Goal: Entertainment & Leisure: Consume media (video, audio)

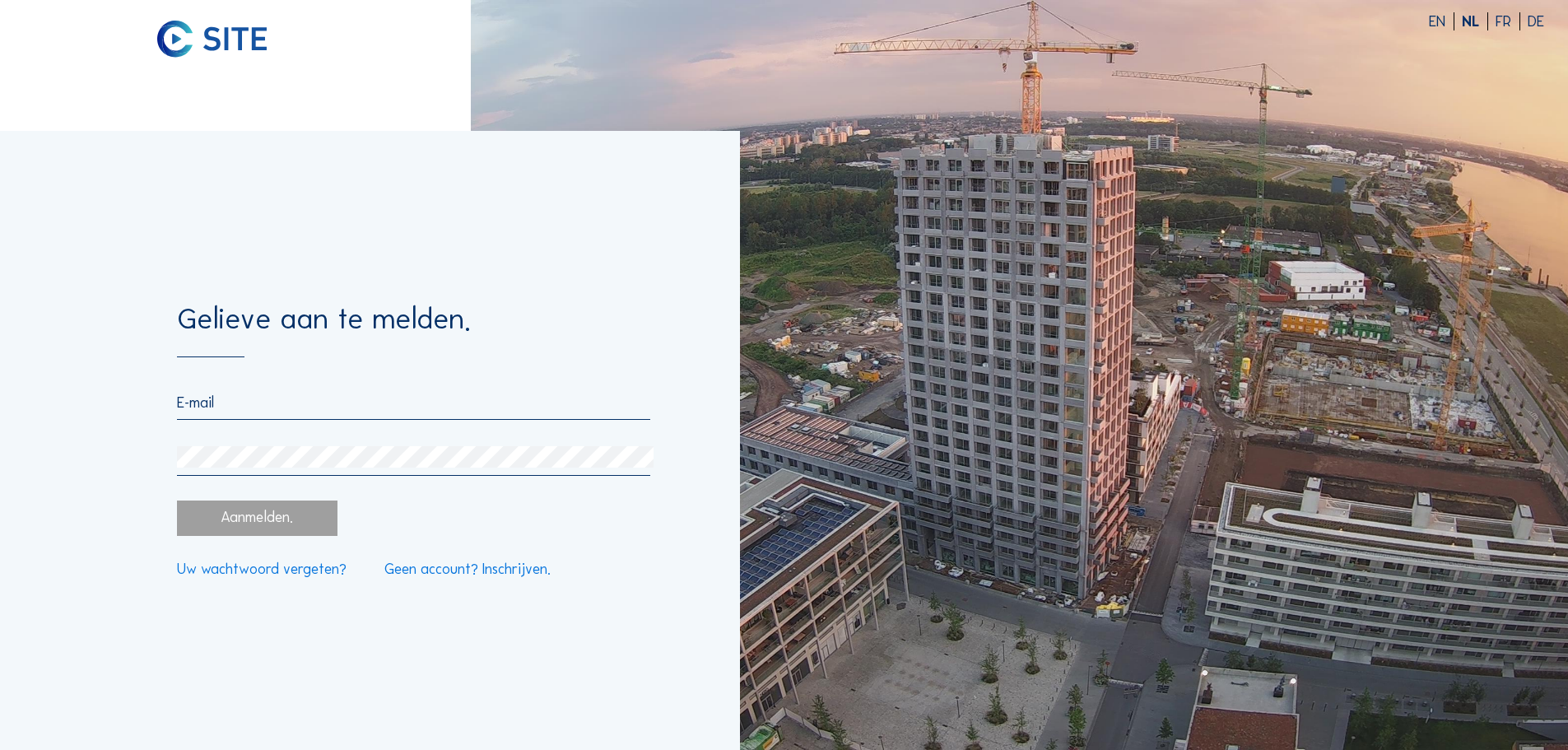
click at [235, 406] on input "email" at bounding box center [414, 402] width 473 height 18
type input "[EMAIL_ADDRESS][DOMAIN_NAME]"
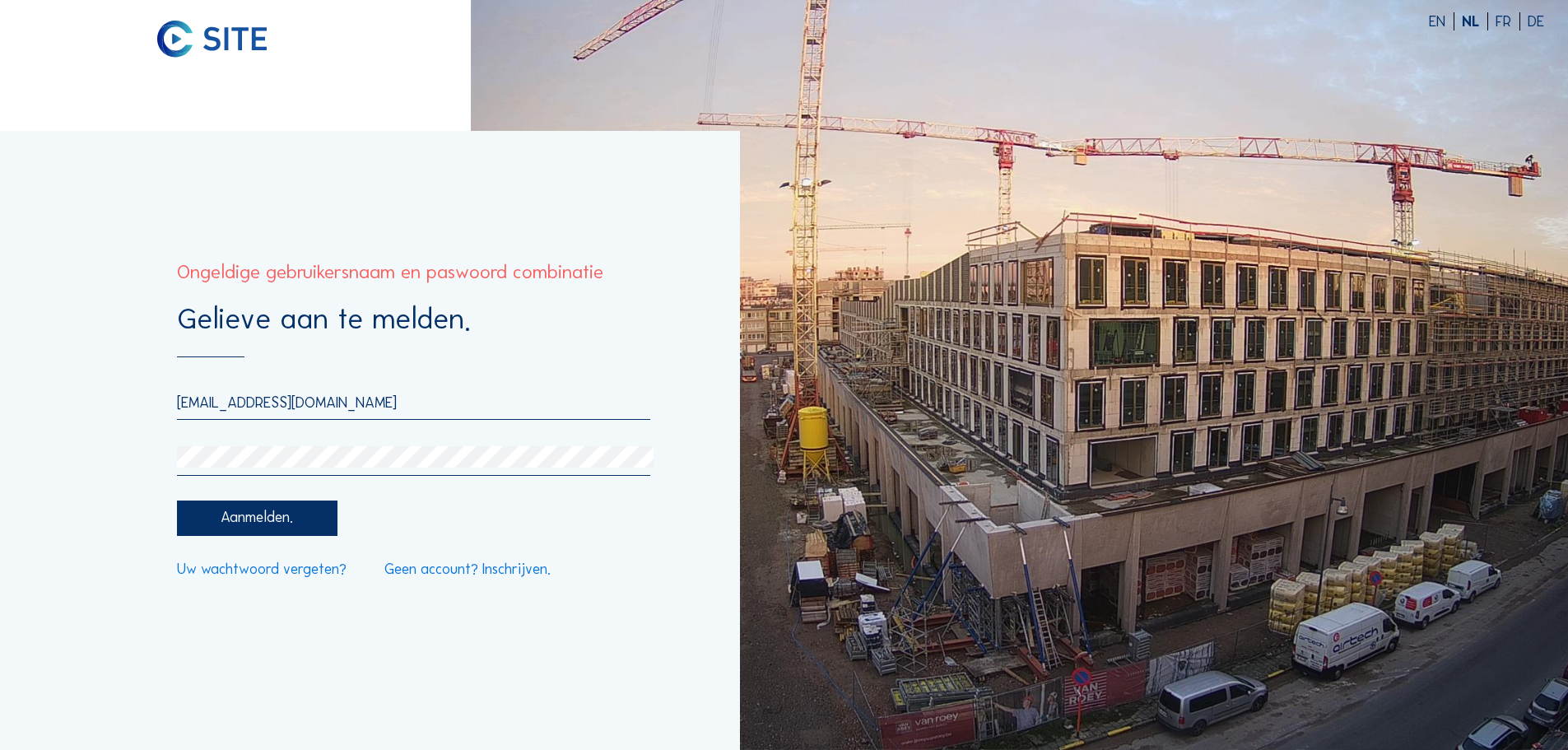
click at [0, 428] on div "Gelieve aan te melden. [EMAIL_ADDRESS][DOMAIN_NAME] Aanmelden. Uw wachtwoord ve…" at bounding box center [370, 441] width 740 height 620
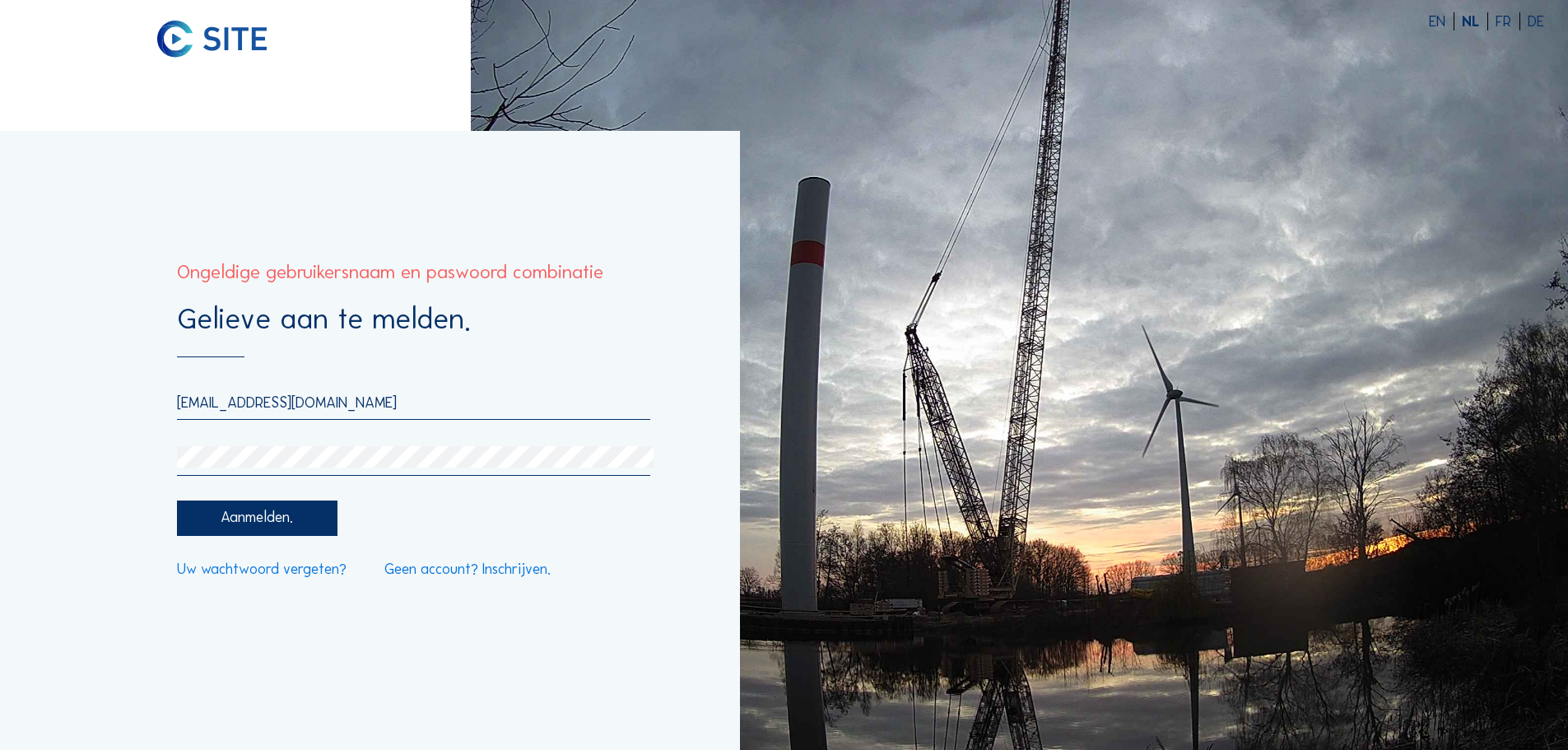
click at [0, 430] on div "Gelieve aan te melden. [EMAIL_ADDRESS][DOMAIN_NAME] Aanmelden. Uw wachtwoord ve…" at bounding box center [370, 441] width 740 height 620
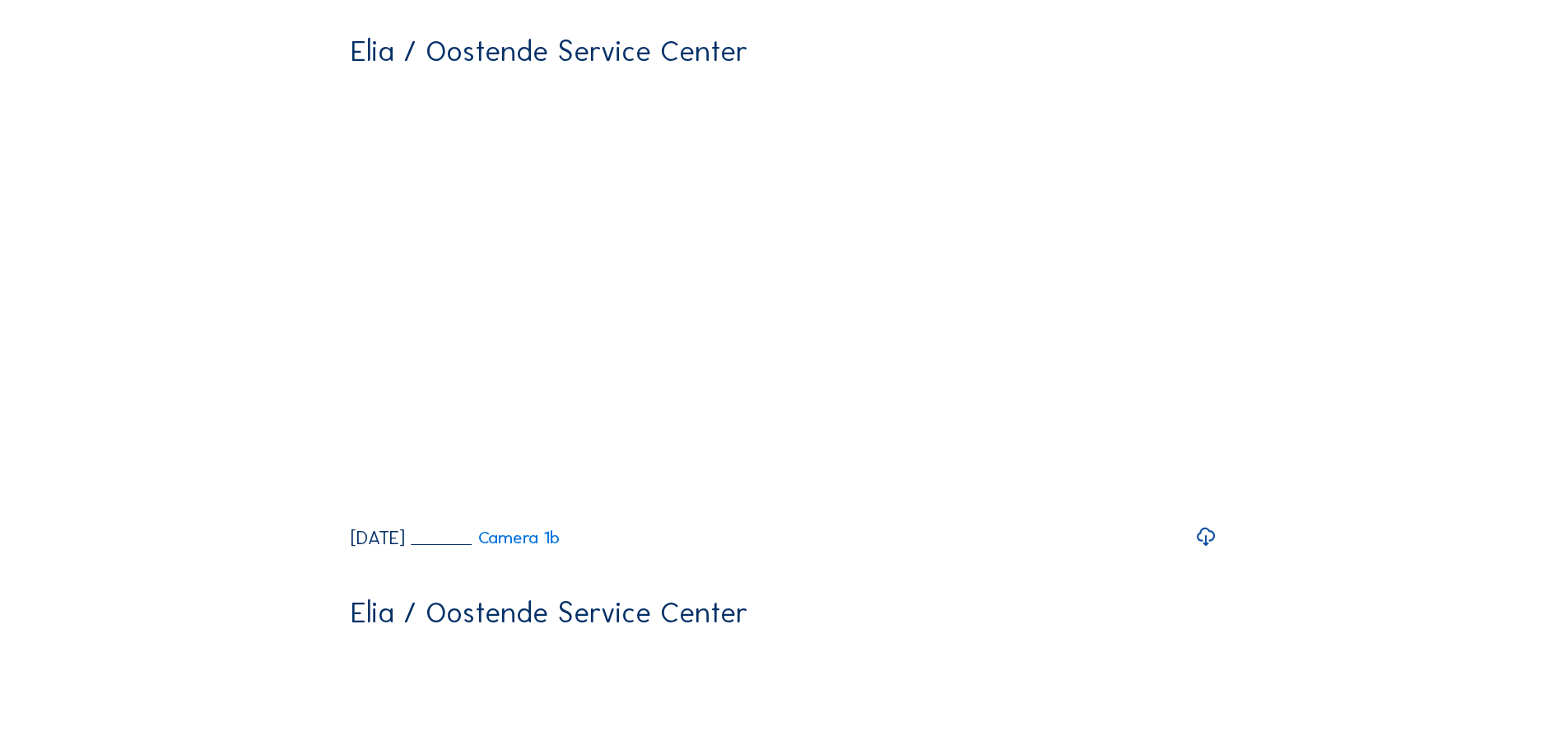
scroll to position [1812, 0]
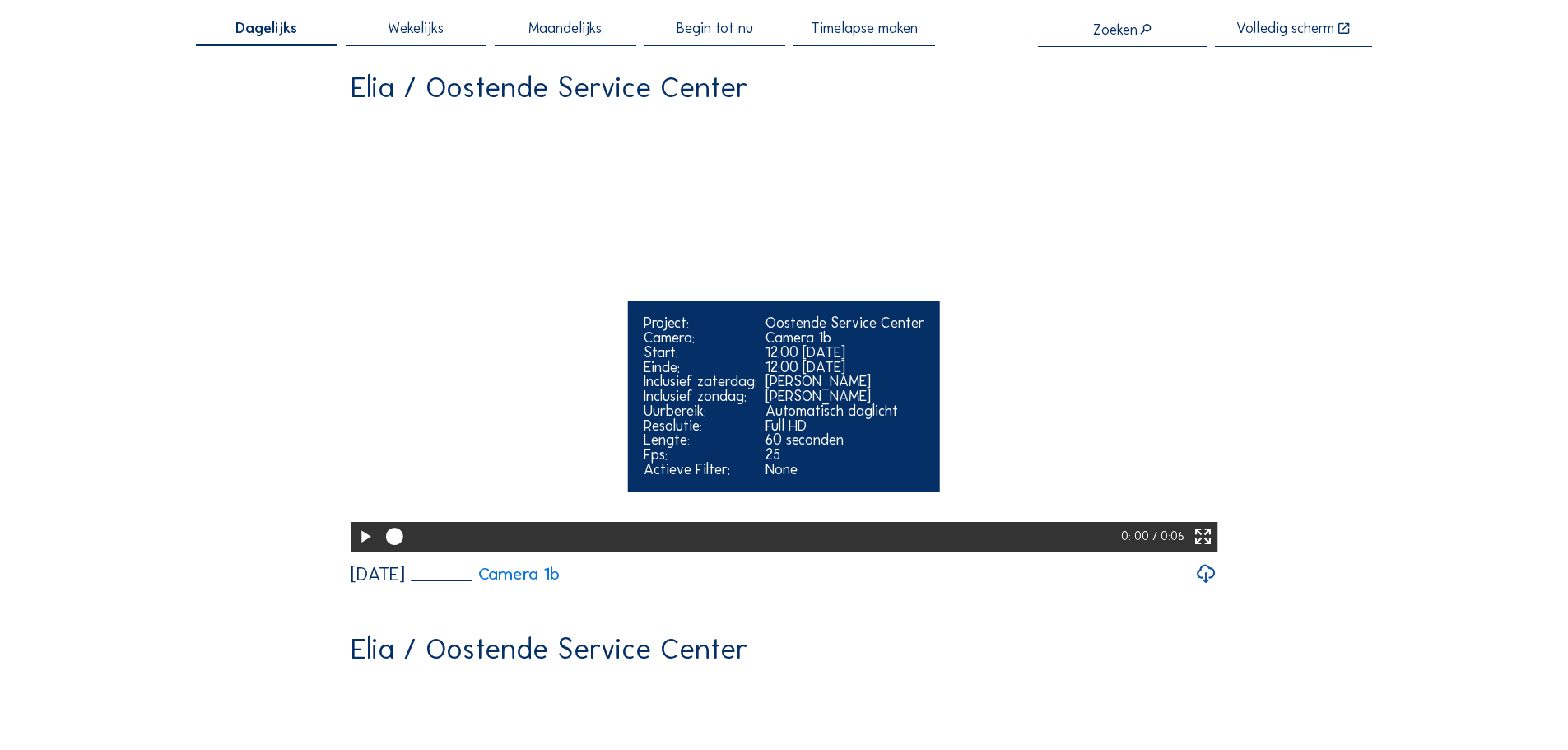
scroll to position [165, 0]
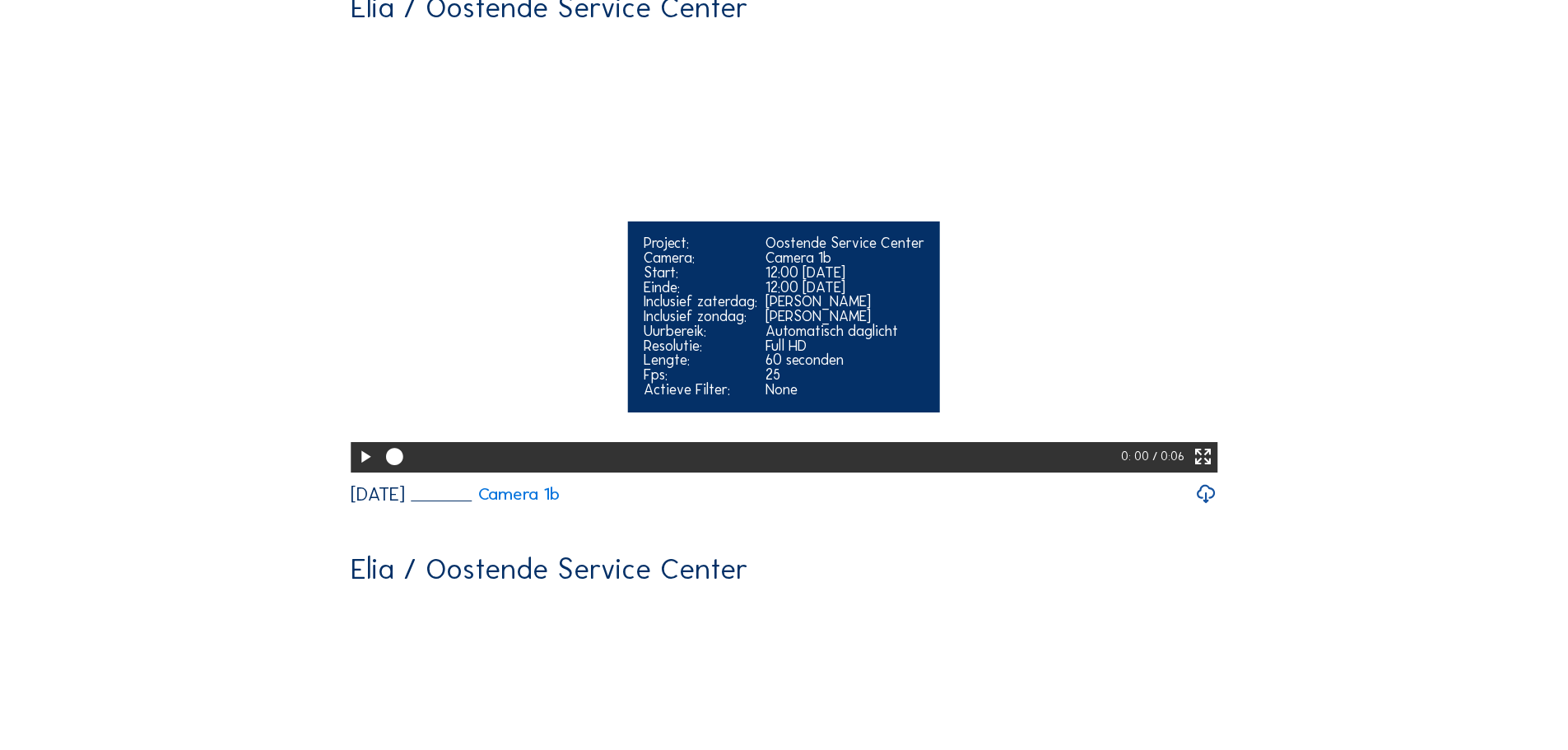
click at [365, 470] on icon at bounding box center [365, 457] width 21 height 25
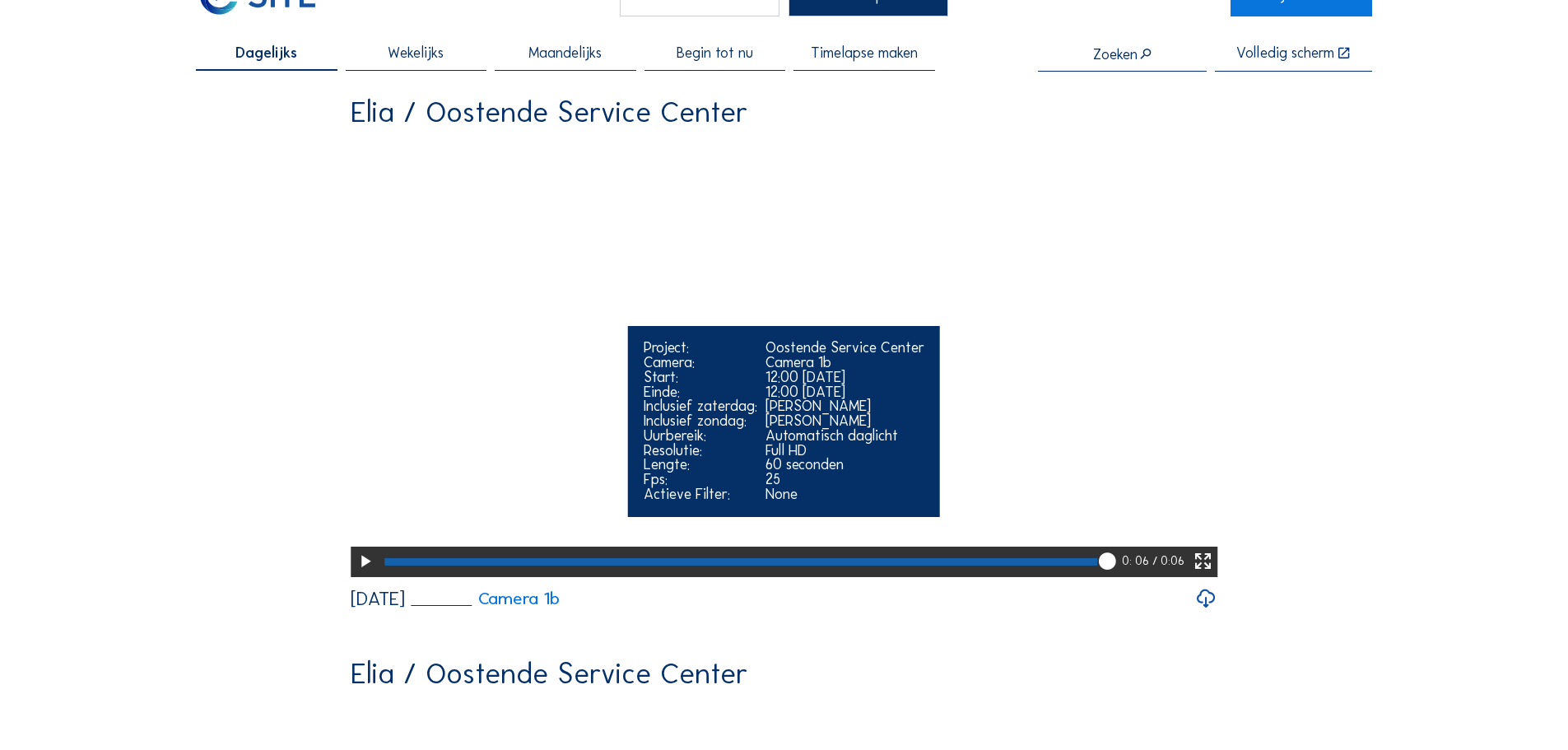
scroll to position [0, 0]
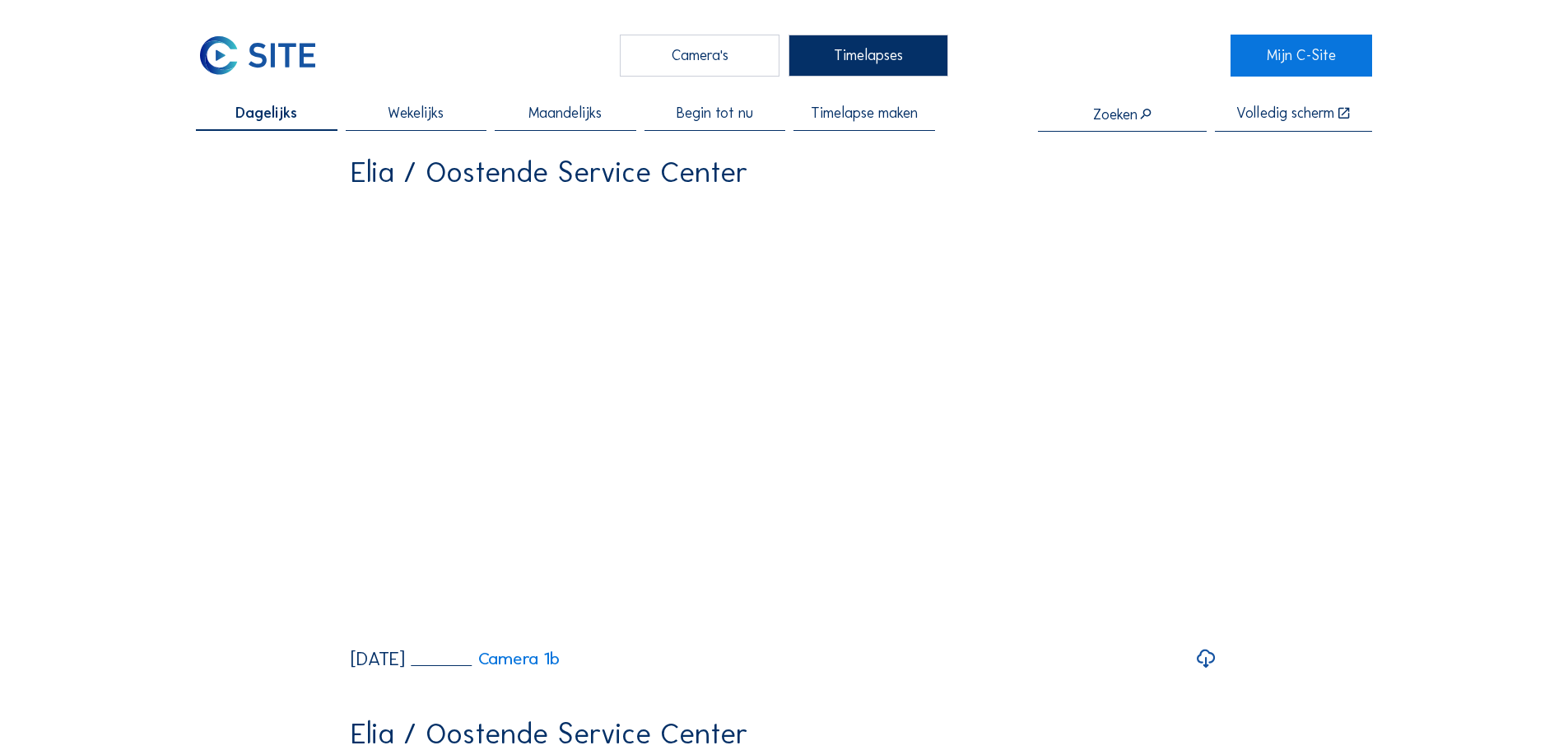
click at [744, 66] on div "Camera's" at bounding box center [700, 55] width 160 height 41
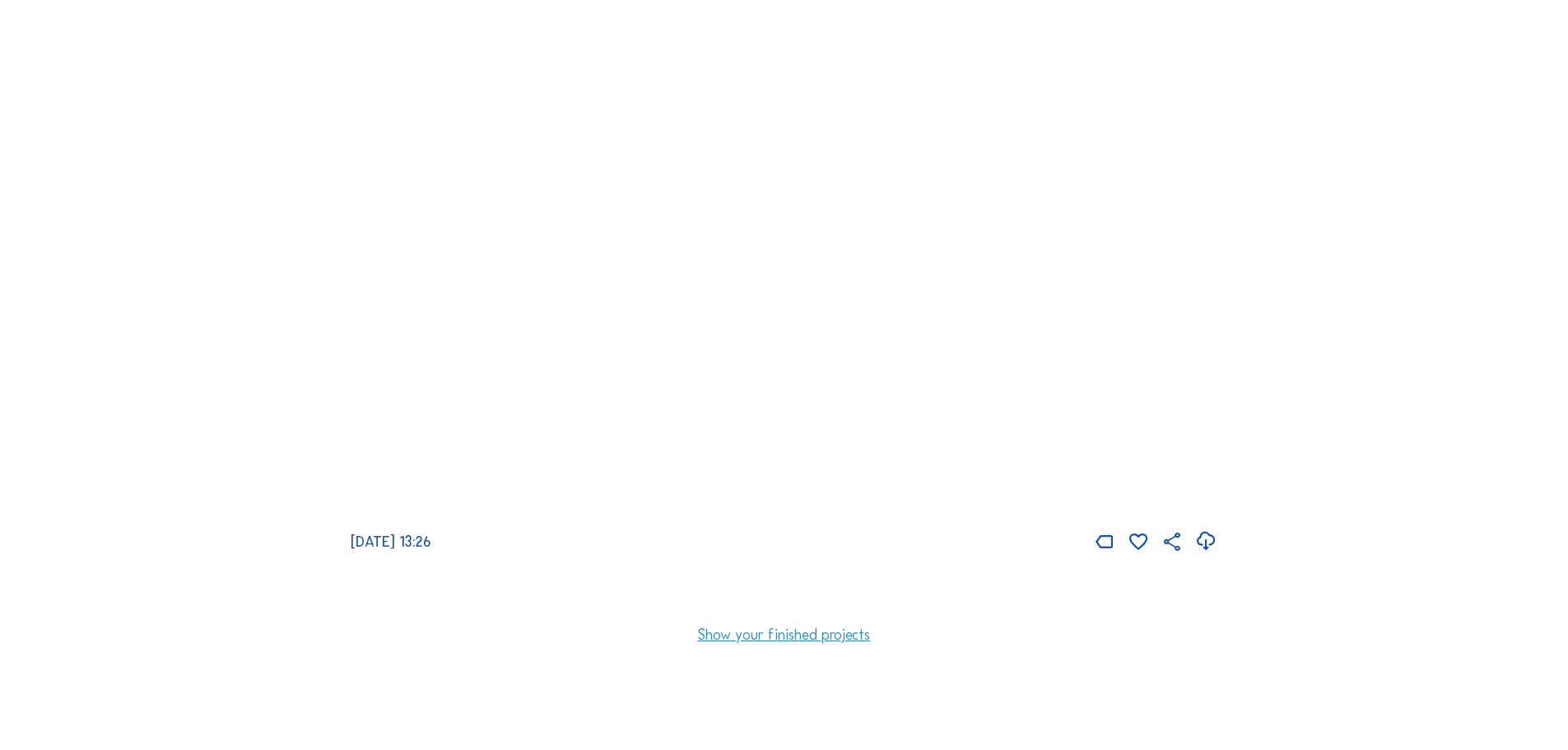
scroll to position [329, 0]
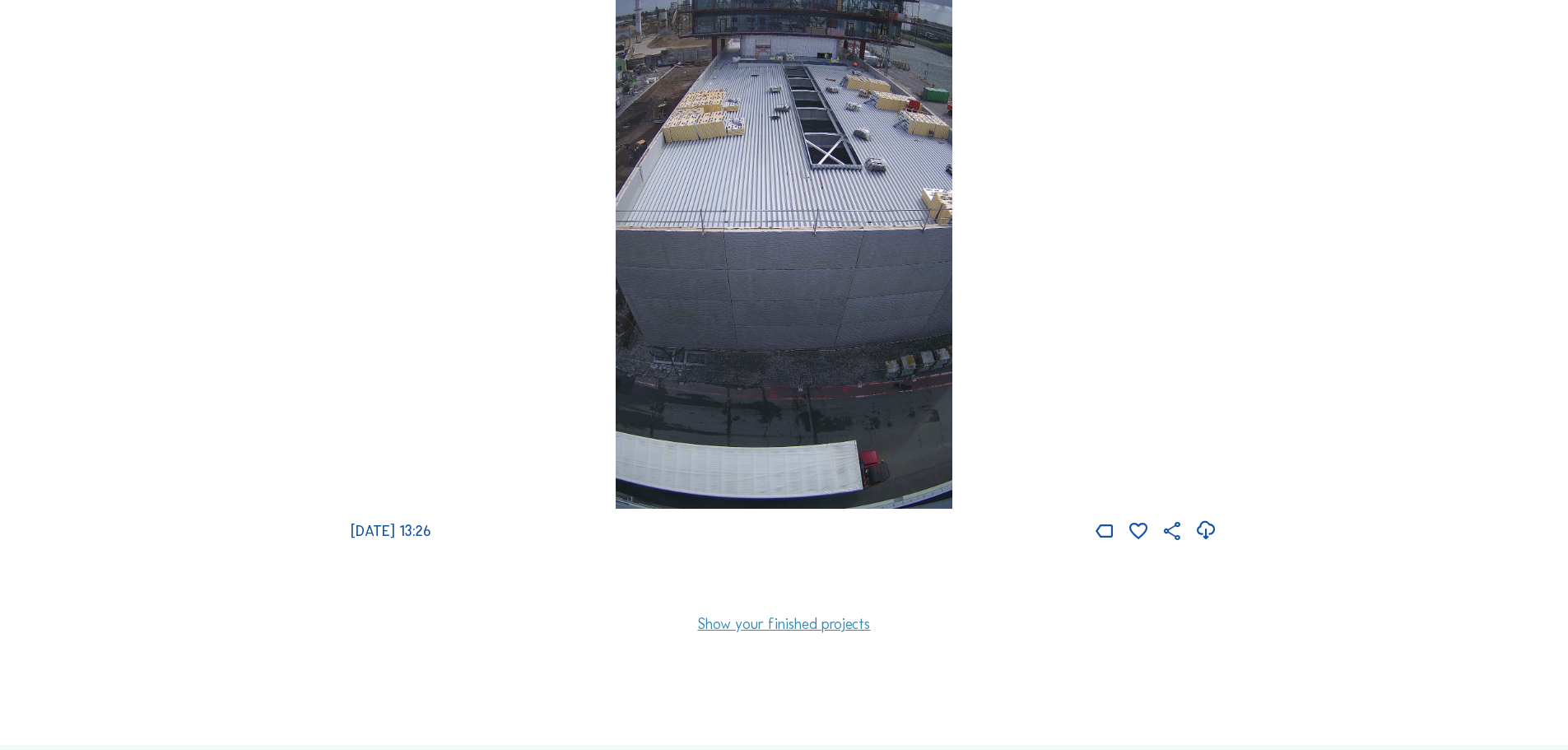
click at [819, 299] on img at bounding box center [784, 209] width 338 height 601
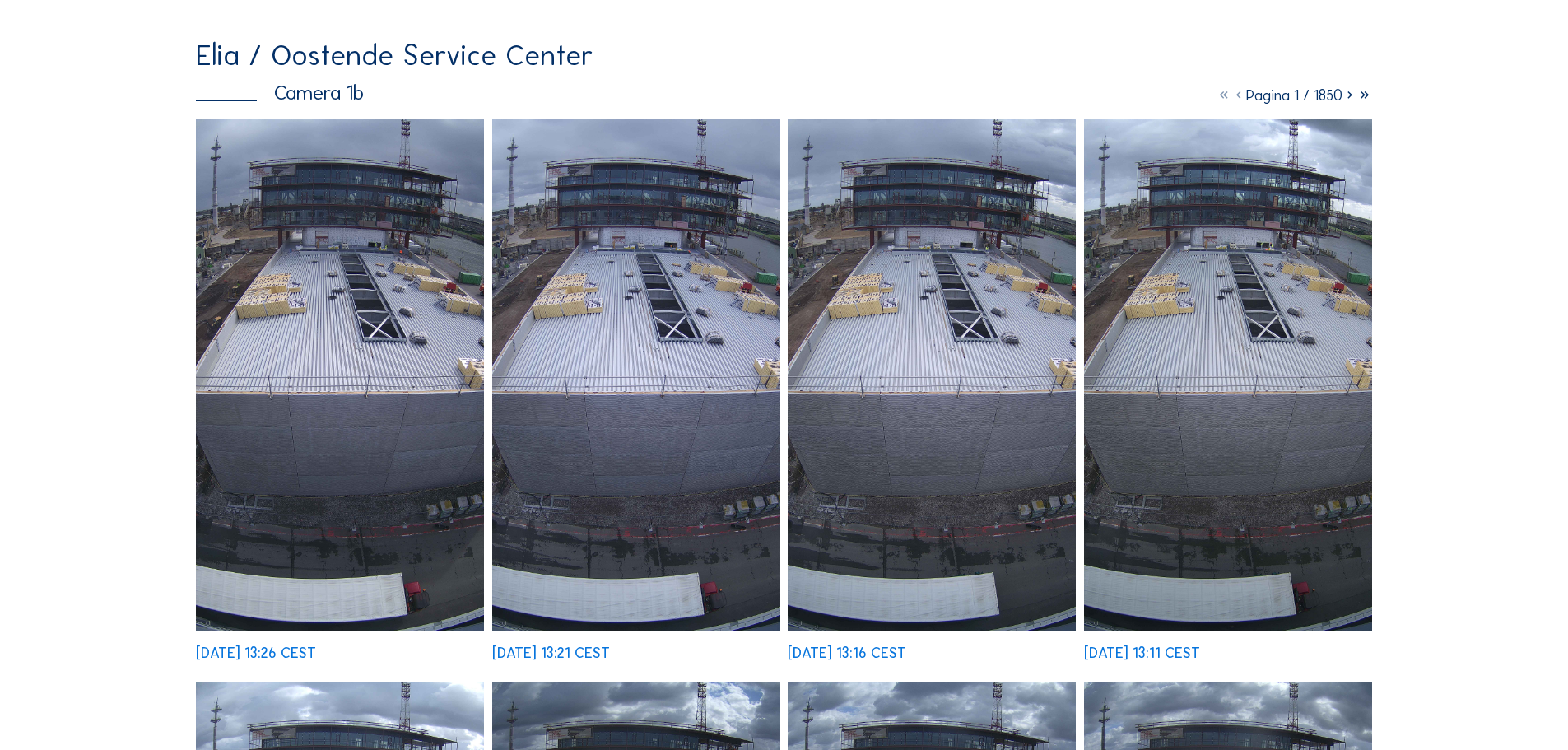
scroll to position [165, 0]
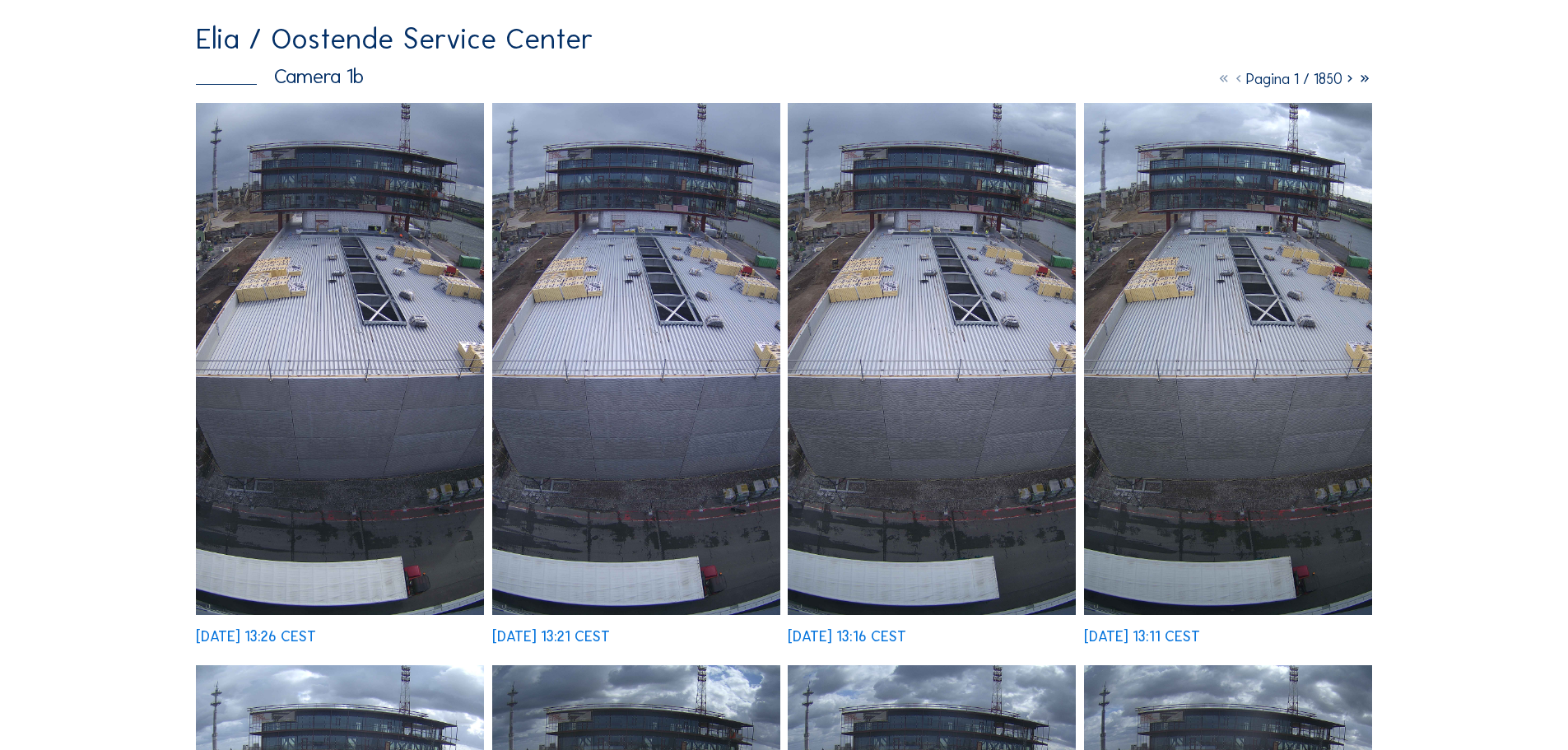
click at [919, 316] on img at bounding box center [932, 358] width 288 height 512
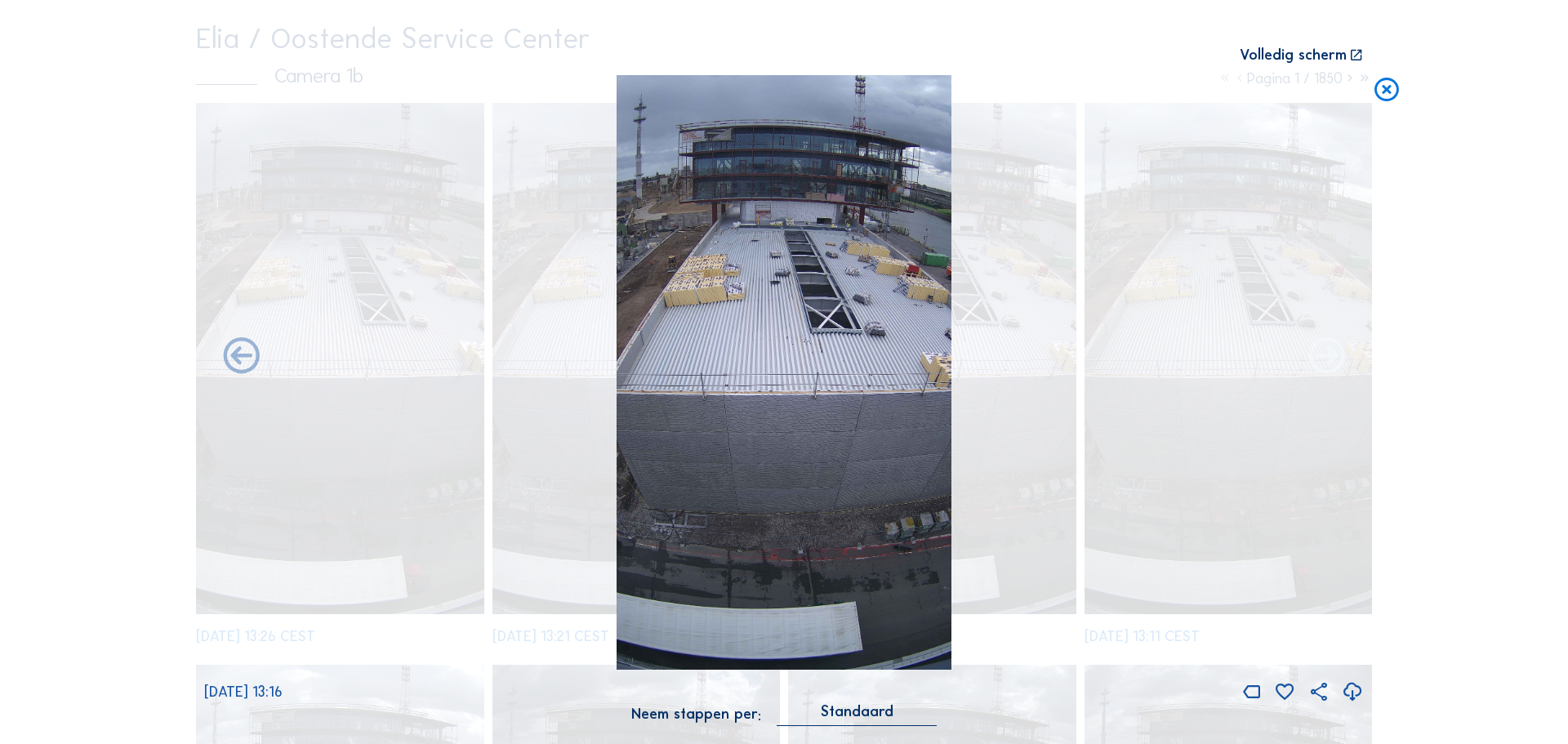
click at [1319, 366] on icon at bounding box center [1326, 357] width 43 height 44
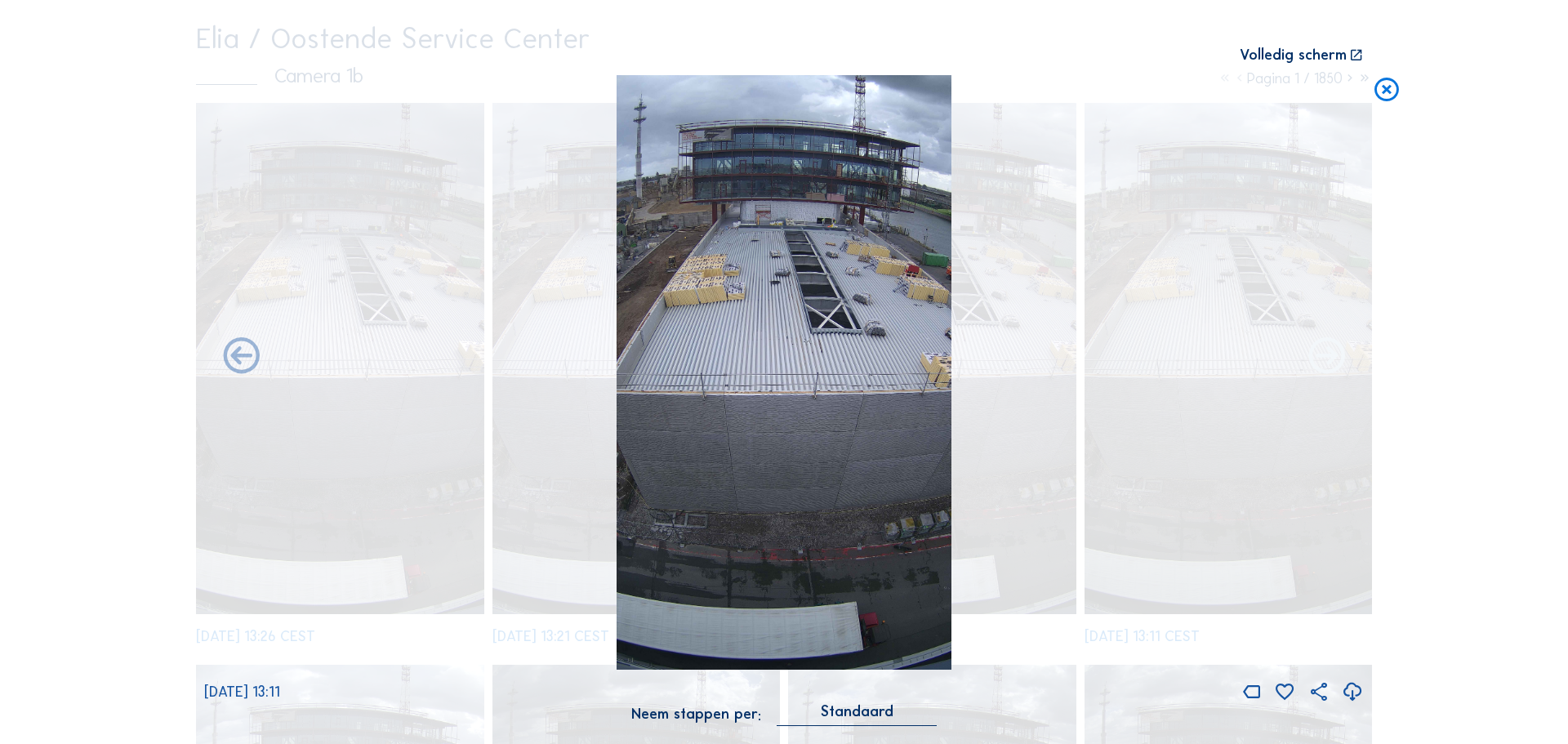
click at [1319, 363] on icon at bounding box center [1326, 357] width 43 height 44
click at [1483, 369] on div "Scroll om door de tijd te reizen | Druk op de 'Alt'-knop + scroll om te Zoomen …" at bounding box center [784, 372] width 1568 height 744
click at [1382, 101] on icon at bounding box center [1386, 90] width 29 height 30
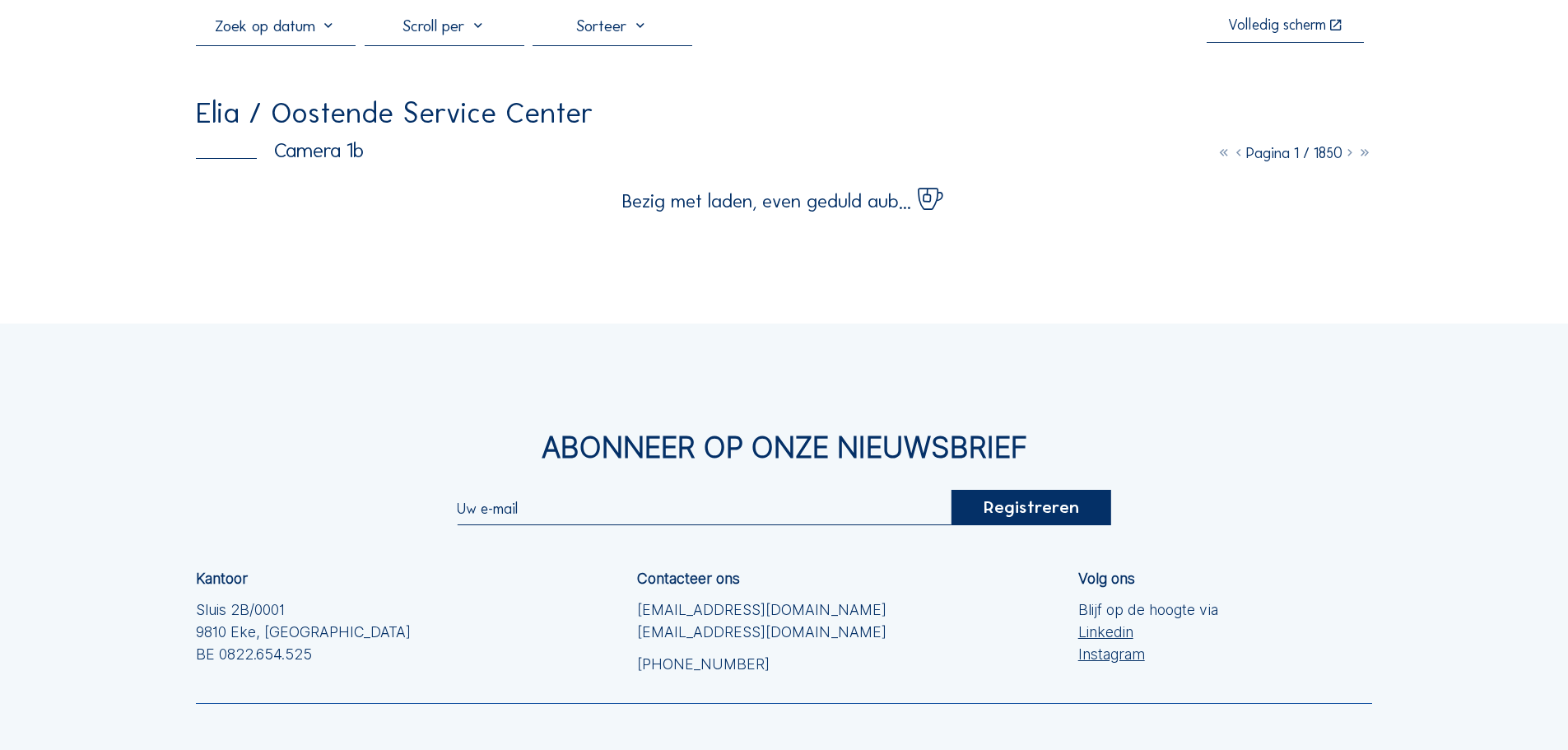
scroll to position [0, 0]
